Goal: Information Seeking & Learning: Learn about a topic

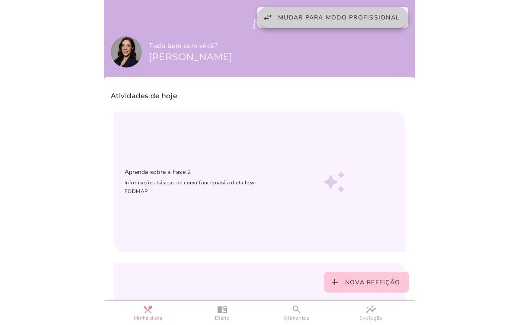
click at [271, 19] on button "swap_horiz Mudar para modo profissional" at bounding box center [333, 17] width 151 height 21
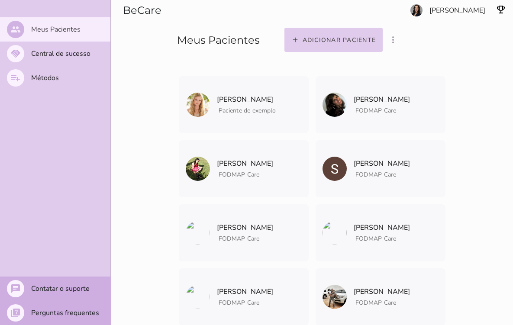
click at [0, 0] on slot "Meus Pacientes" at bounding box center [0, 0] width 0 height 0
click at [454, 14] on section "Adicionar paciente filter_list_ off Mostrar pacientes convidados e arquivados […" at bounding box center [394, 27] width 238 height 55
click at [0, 0] on slot "Métodos" at bounding box center [0, 0] width 0 height 0
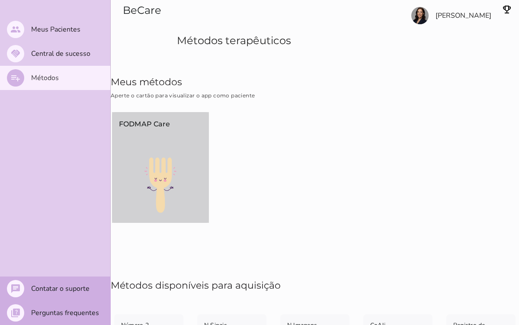
click at [156, 176] on img at bounding box center [160, 185] width 97 height 55
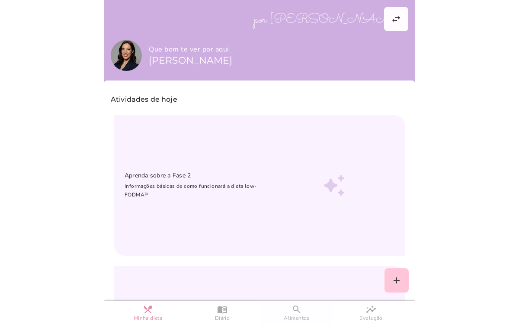
click at [0, 0] on slot "search" at bounding box center [0, 0] width 0 height 0
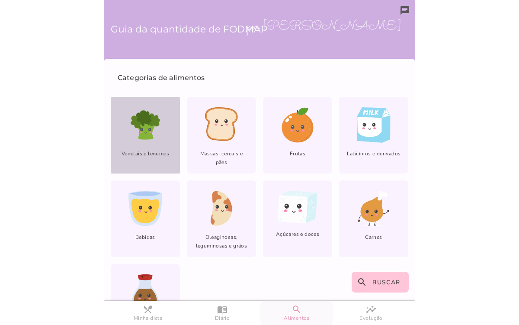
click at [152, 132] on icon at bounding box center [145, 124] width 35 height 35
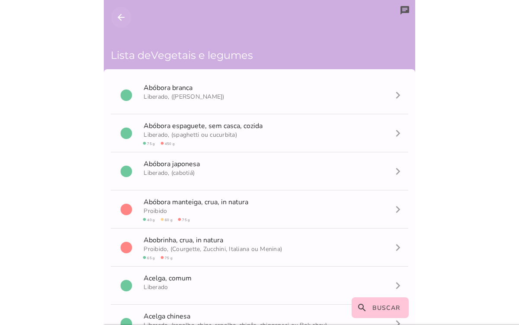
click at [119, 19] on icon "arrow_back" at bounding box center [121, 17] width 10 height 10
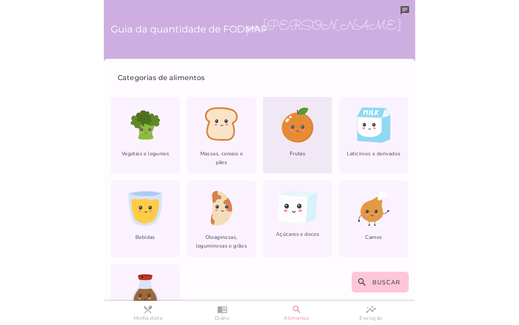
click at [281, 121] on icon at bounding box center [298, 124] width 34 height 35
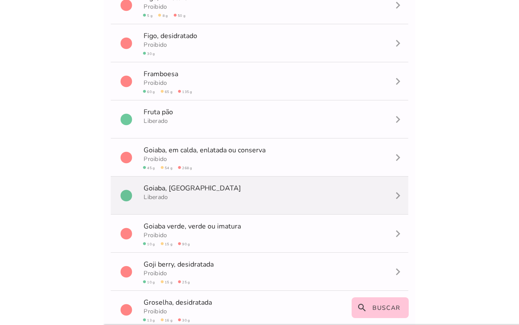
scroll to position [1096, 0]
